Goal: Navigation & Orientation: Understand site structure

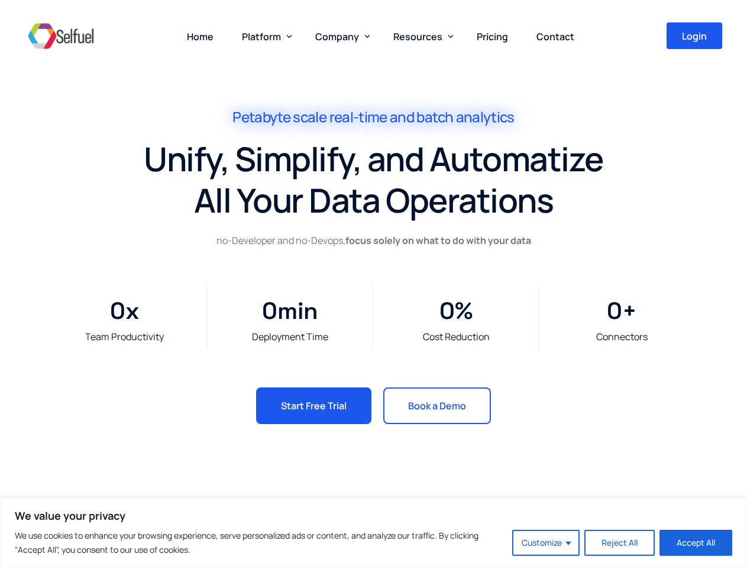
click at [373, 284] on div "Team Productivity 0 x Deployment Time 0 min Cost Reduction 0 % Connectors 0 +" at bounding box center [373, 318] width 709 height 139
click at [546, 543] on button "Customize" at bounding box center [545, 543] width 67 height 26
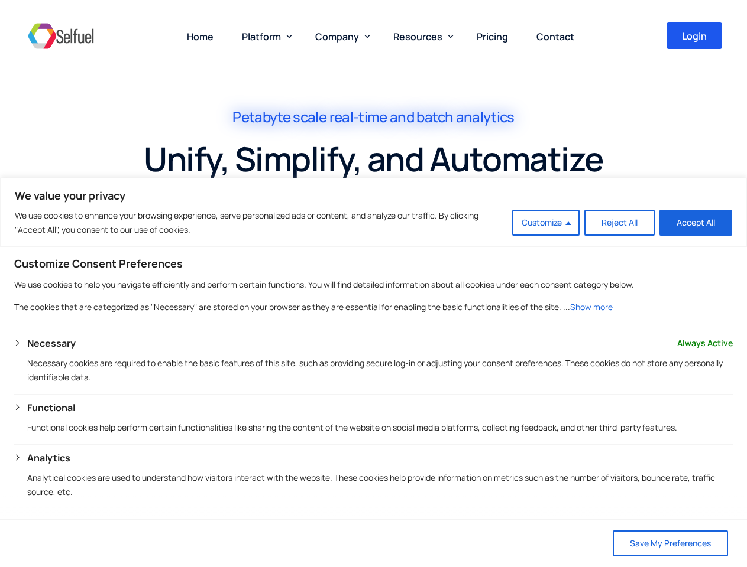
click at [264, 36] on span "Platform" at bounding box center [261, 36] width 39 height 13
click at [340, 36] on span "Company" at bounding box center [337, 36] width 44 height 13
click at [420, 36] on span "Resources" at bounding box center [417, 36] width 49 height 13
